Goal: Task Accomplishment & Management: Manage account settings

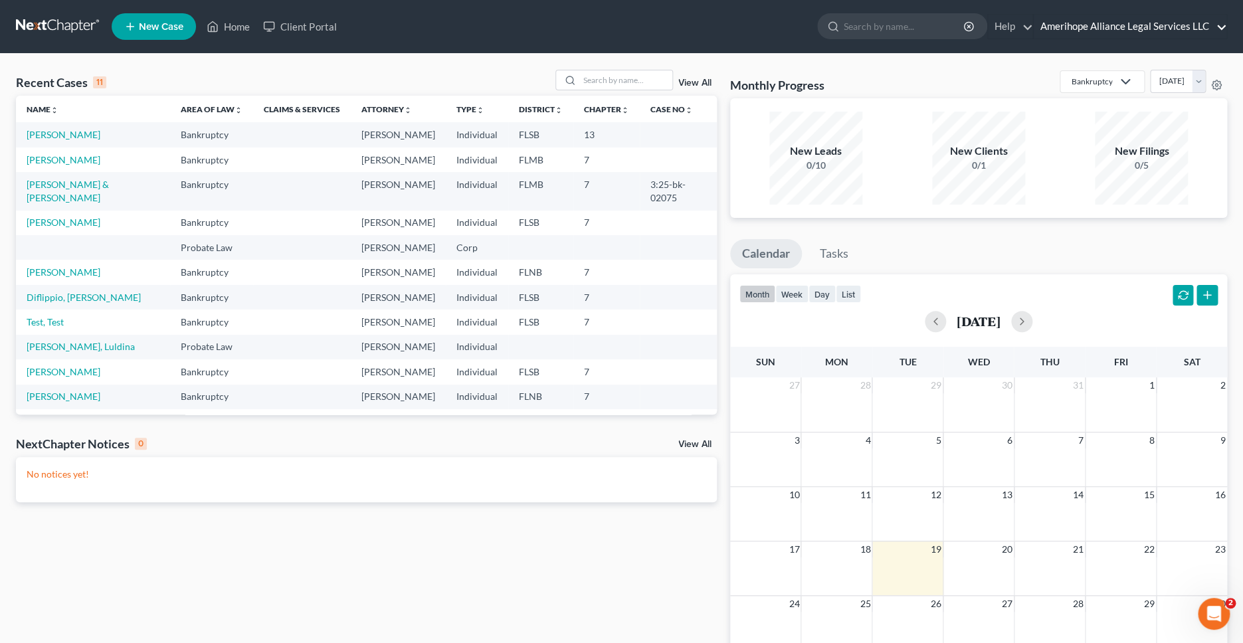
click at [1129, 29] on link "Amerihope Alliance Legal Services LLC" at bounding box center [1130, 27] width 193 height 24
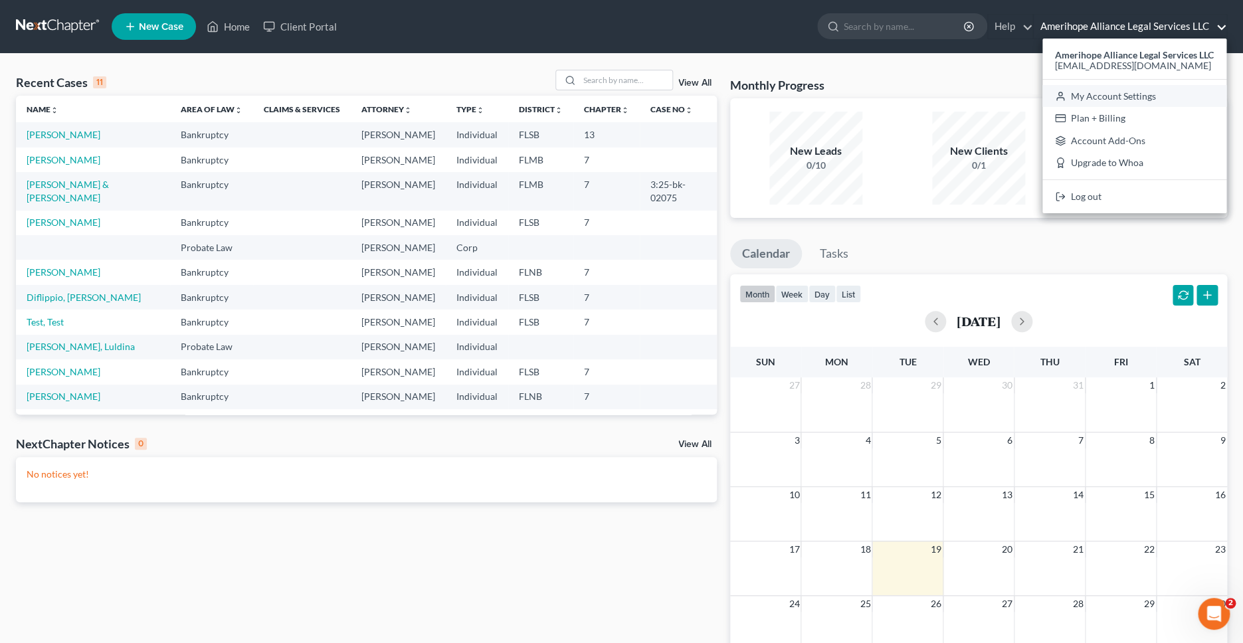
click at [1123, 93] on link "My Account Settings" at bounding box center [1134, 96] width 184 height 23
select select "24"
select select "9"
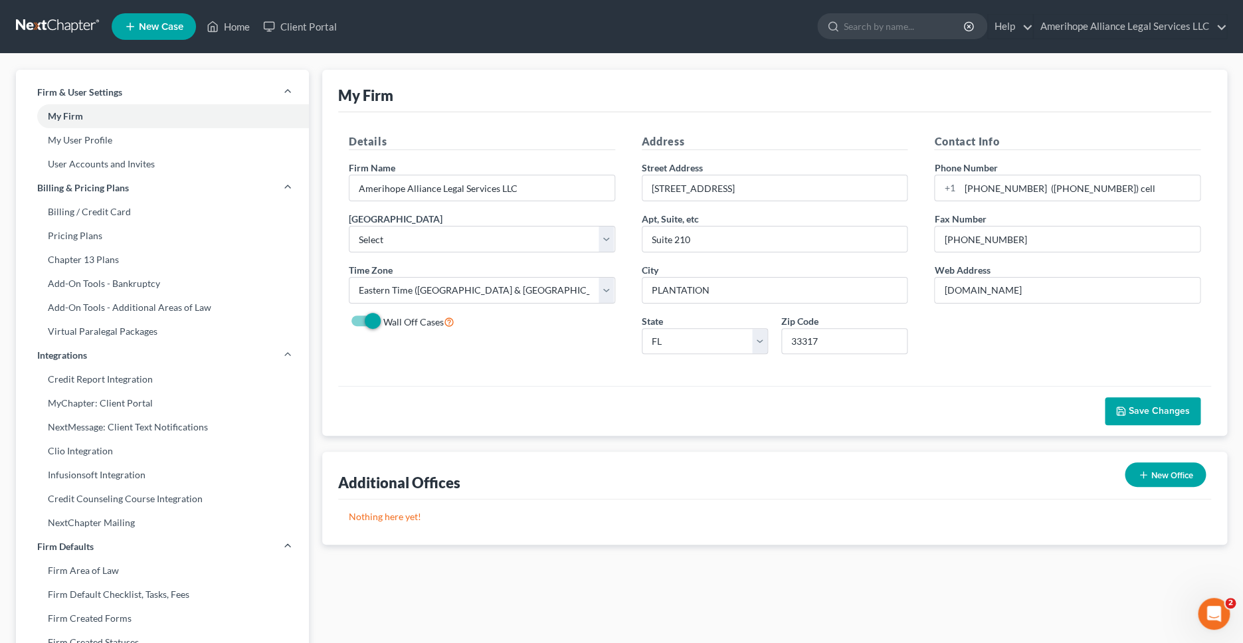
click at [77, 139] on link "My User Profile" at bounding box center [162, 140] width 293 height 24
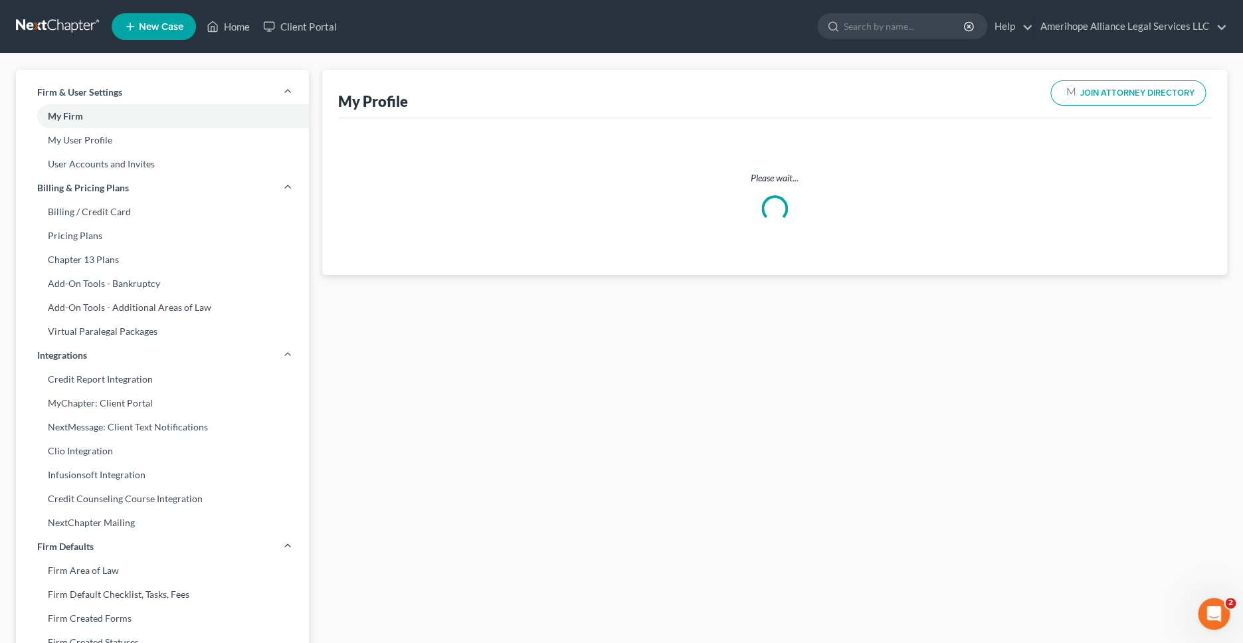
select select "9"
select select "17"
select select "attorney"
select select "1"
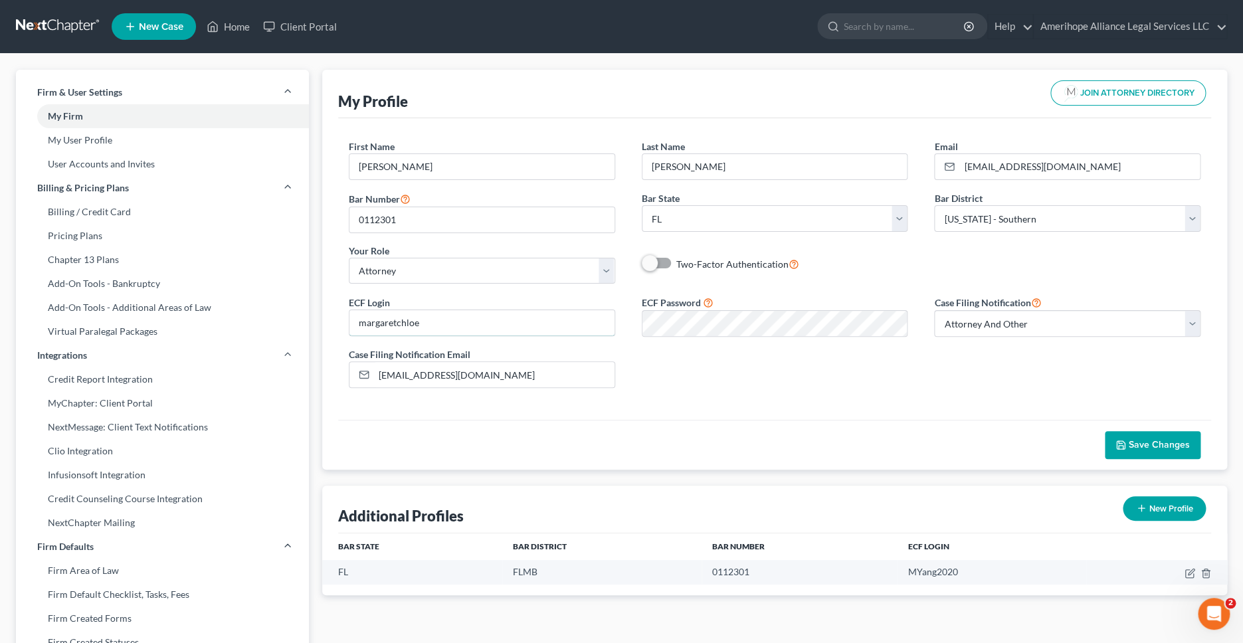
click at [448, 323] on input "margaretchloe" at bounding box center [481, 322] width 265 height 25
drag, startPoint x: 0, startPoint y: 0, endPoint x: 331, endPoint y: 322, distance: 461.8
click at [349, 322] on input "margaretchloe" at bounding box center [481, 322] width 265 height 25
paste input "MYang2020"
type input "MYang2020"
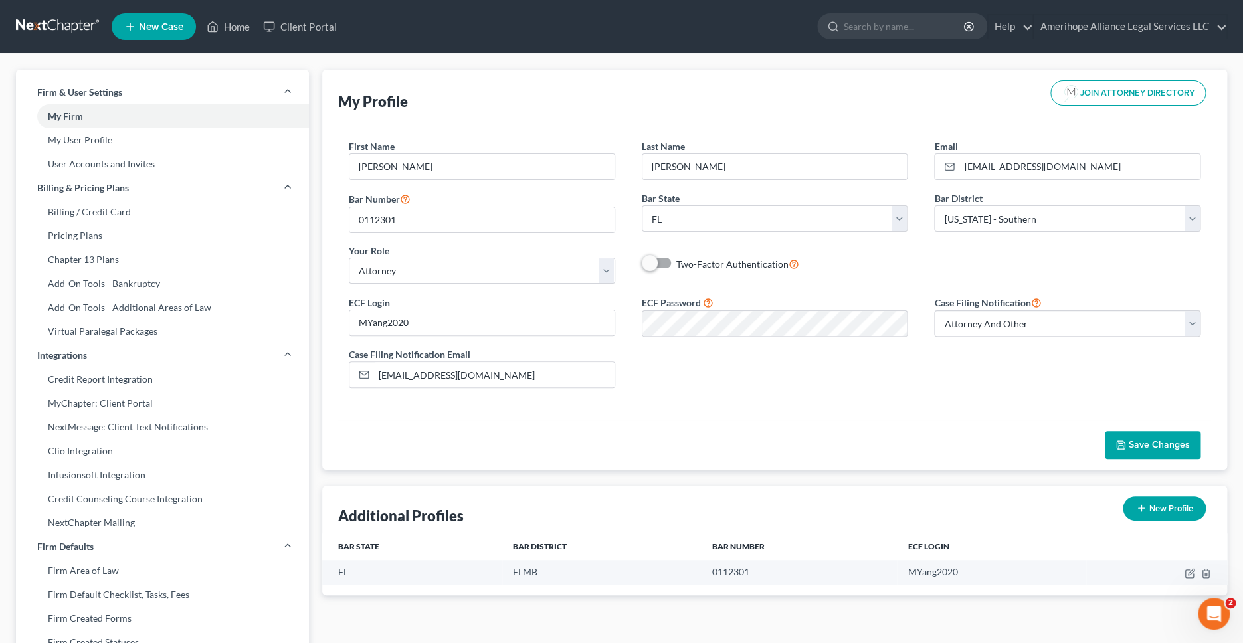
click at [709, 386] on div "ECF Login MYang2020 ECF Password Case Filing Notification Select Attorney Only …" at bounding box center [774, 346] width 878 height 104
click at [1143, 444] on span "Save Changes" at bounding box center [1159, 444] width 61 height 11
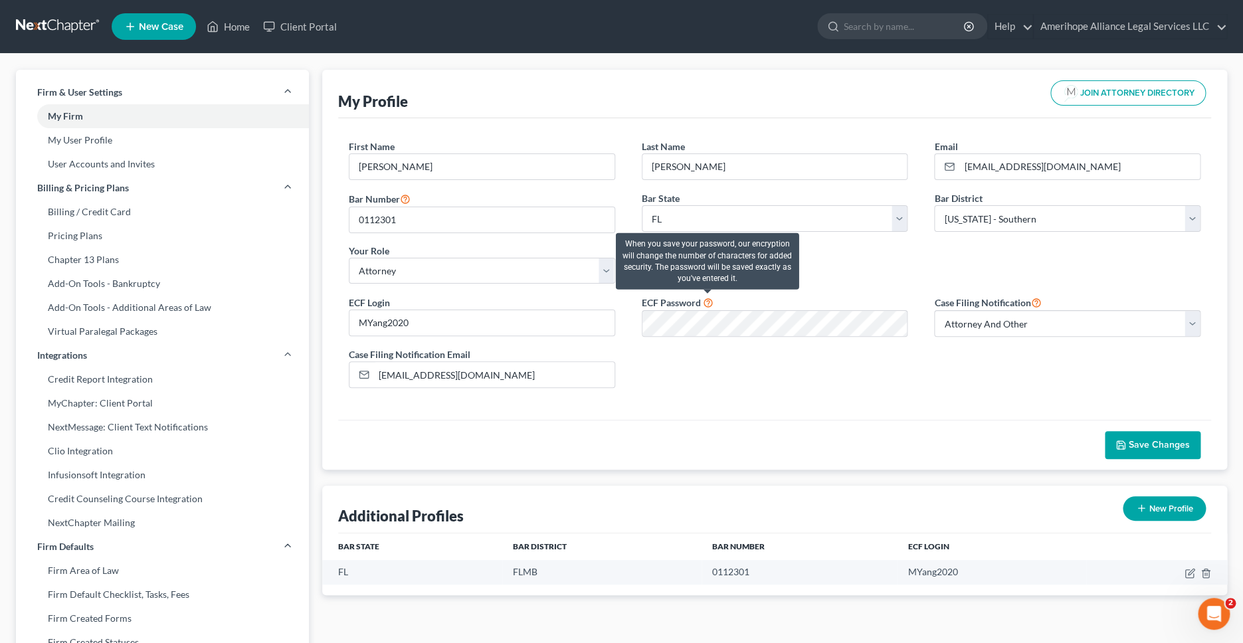
click at [706, 305] on icon at bounding box center [708, 302] width 11 height 13
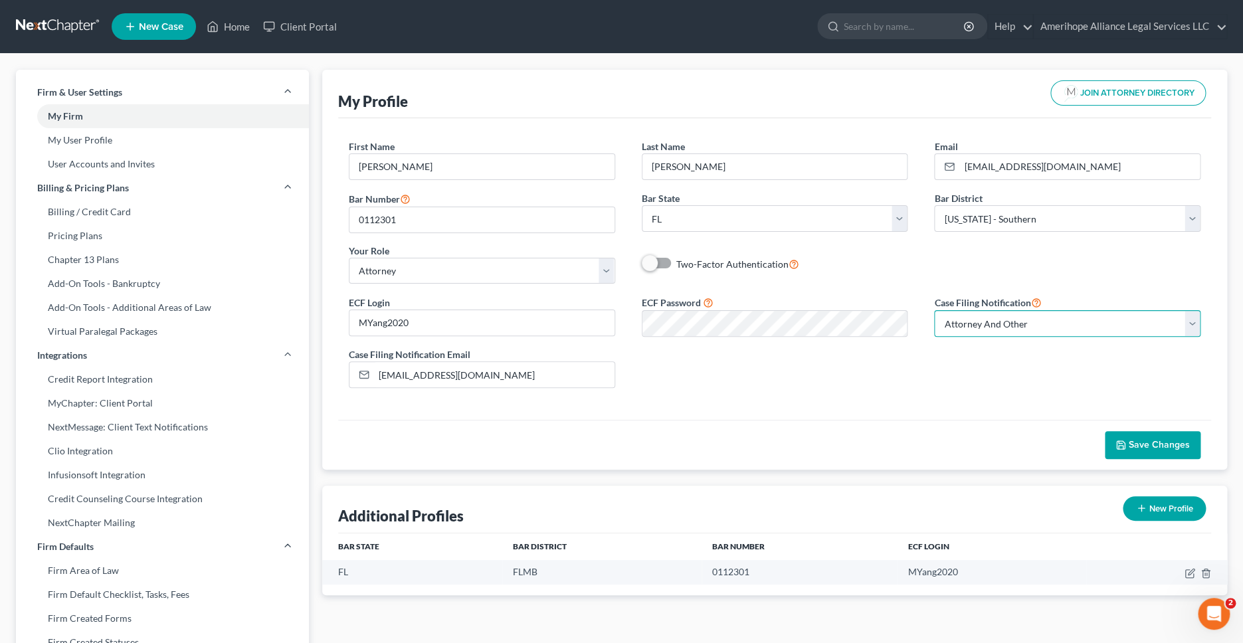
click option "Attorney And Other" at bounding box center [0, 0] width 0 height 0
click at [114, 169] on link "User Accounts and Invites" at bounding box center [162, 164] width 293 height 24
select select "0"
select select "1"
select select "2"
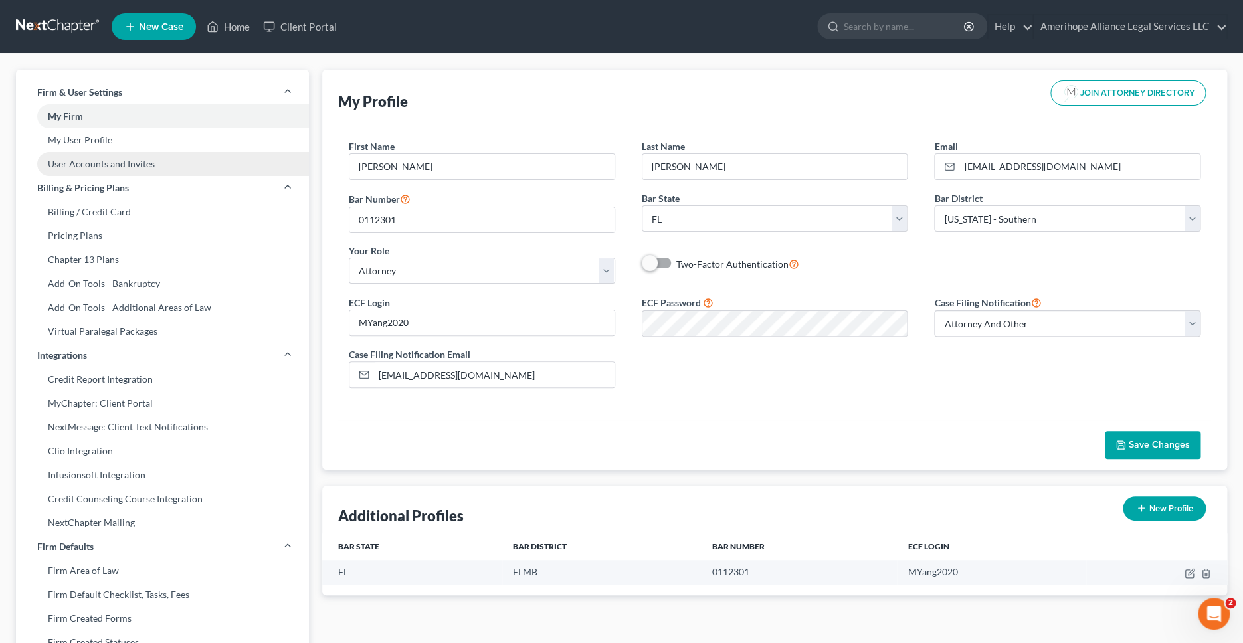
select select "1"
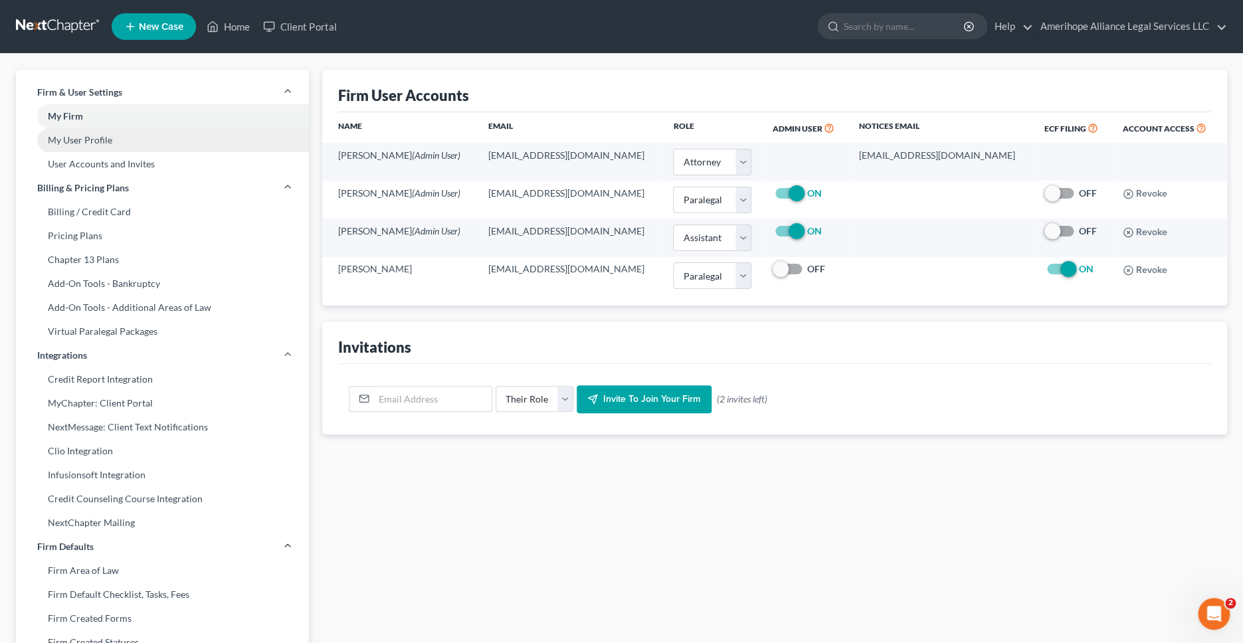
click at [95, 143] on link "My User Profile" at bounding box center [162, 140] width 293 height 24
select select "9"
select select "17"
select select "attorney"
select select "1"
